Goal: Information Seeking & Learning: Check status

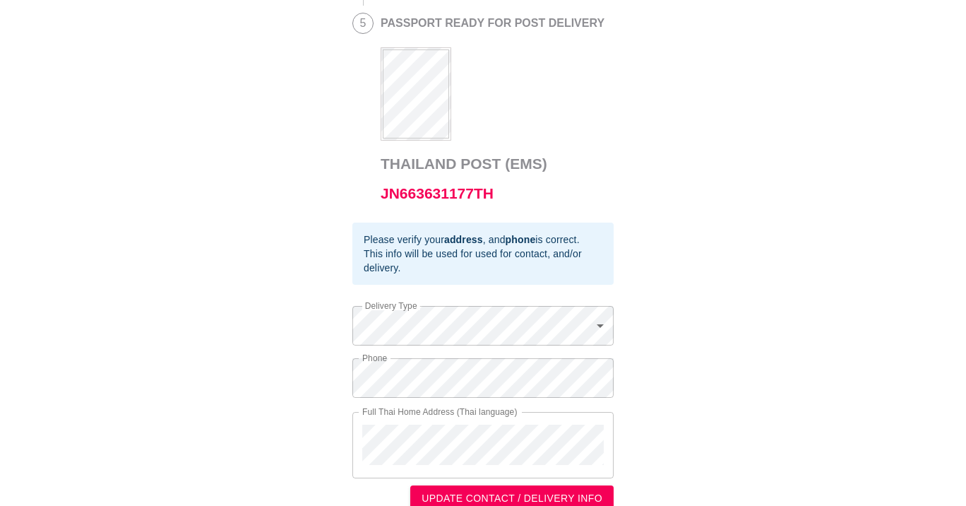
scroll to position [751, 0]
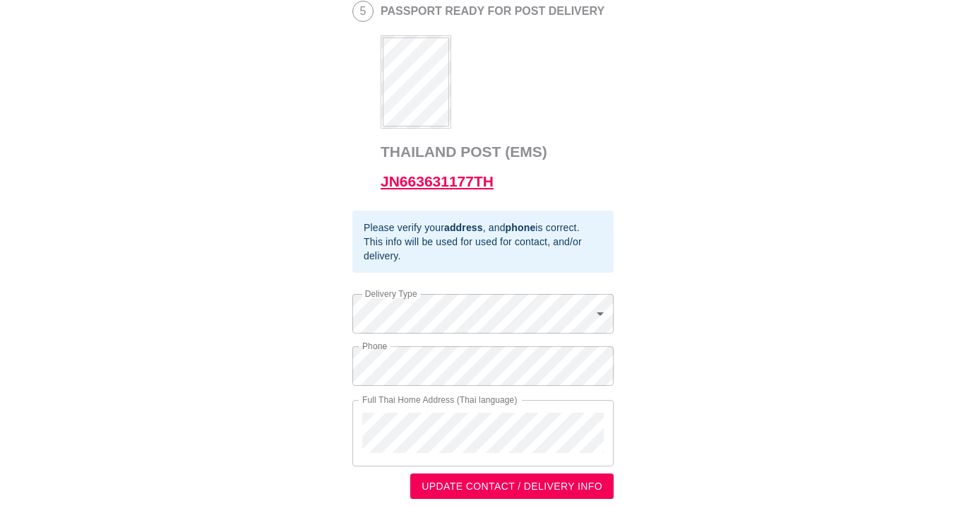
click at [419, 179] on link "JN663631177TH" at bounding box center [437, 181] width 113 height 16
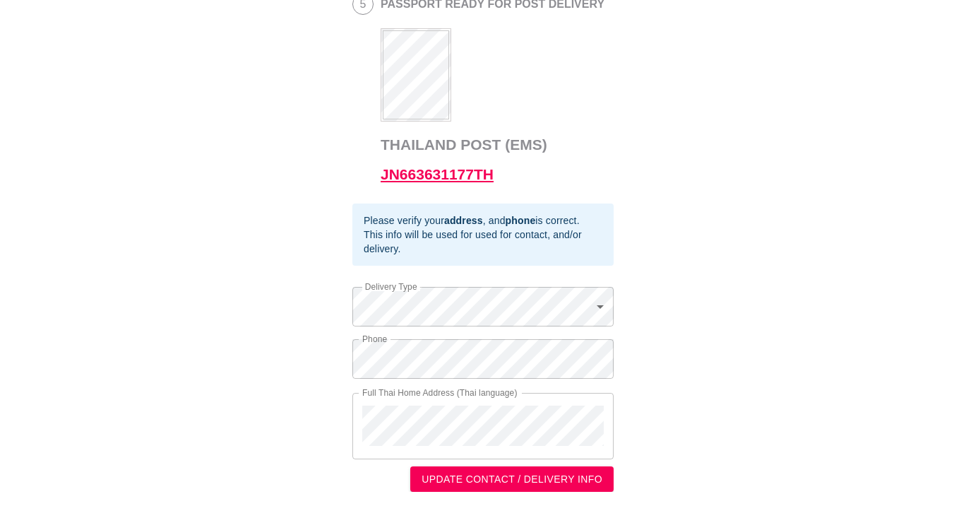
scroll to position [761, 0]
click at [428, 169] on link "JN663631177TH" at bounding box center [437, 174] width 113 height 16
